Goal: Information Seeking & Learning: Learn about a topic

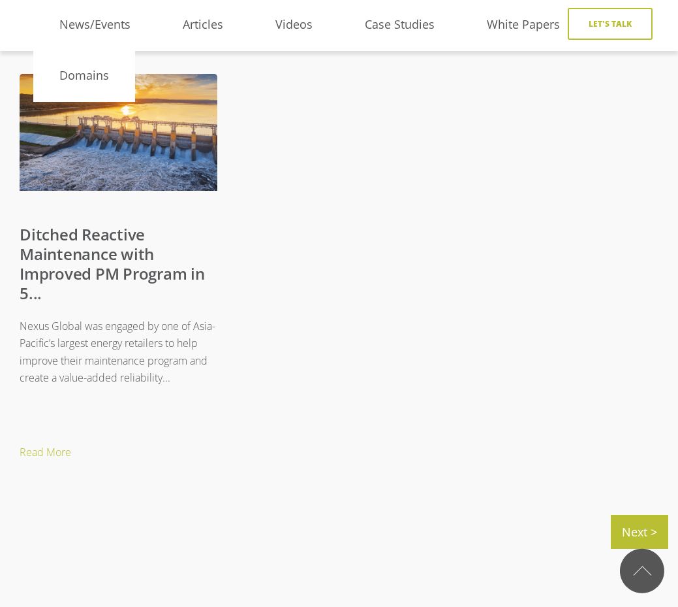
scroll to position [1737, 0]
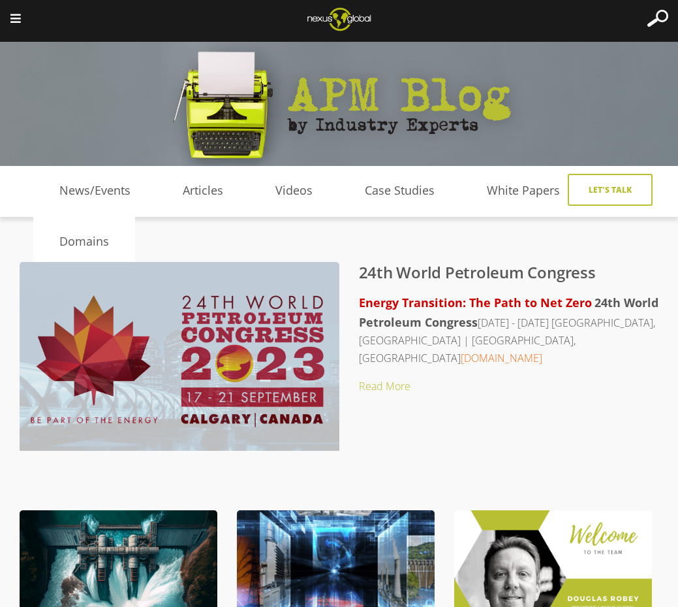
scroll to position [387, 0]
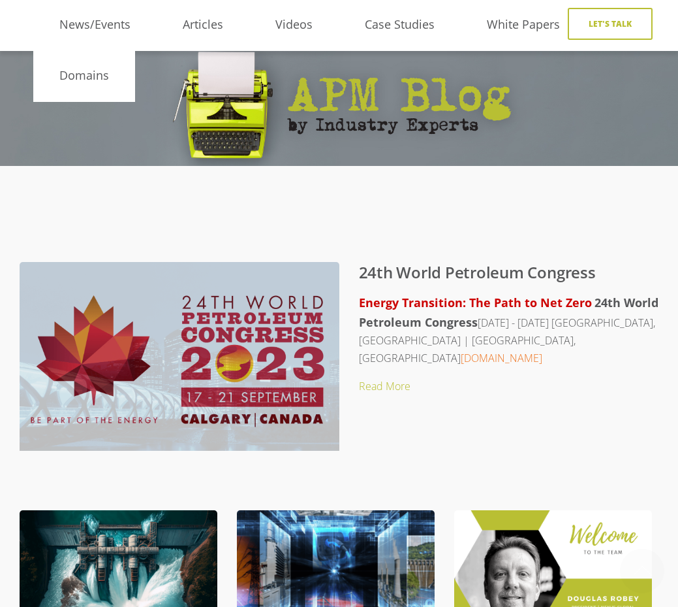
scroll to position [387, 0]
